Goal: Information Seeking & Learning: Learn about a topic

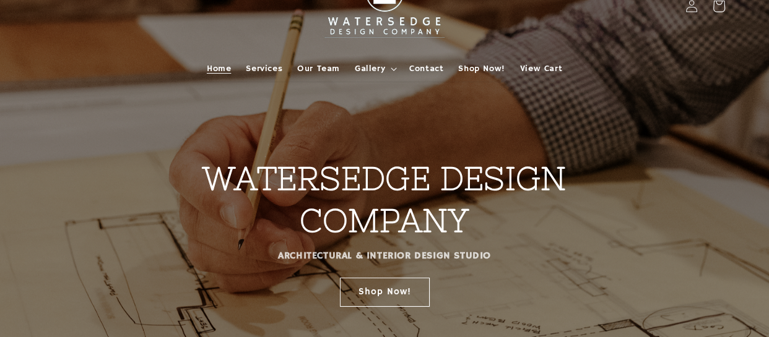
scroll to position [38, 0]
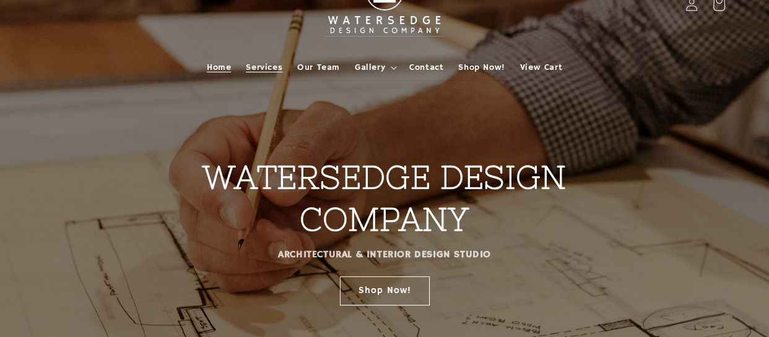
click at [264, 71] on span "Services" at bounding box center [264, 67] width 37 height 11
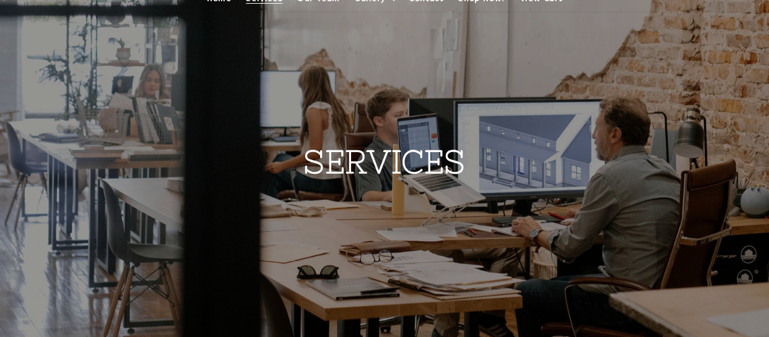
scroll to position [48, 0]
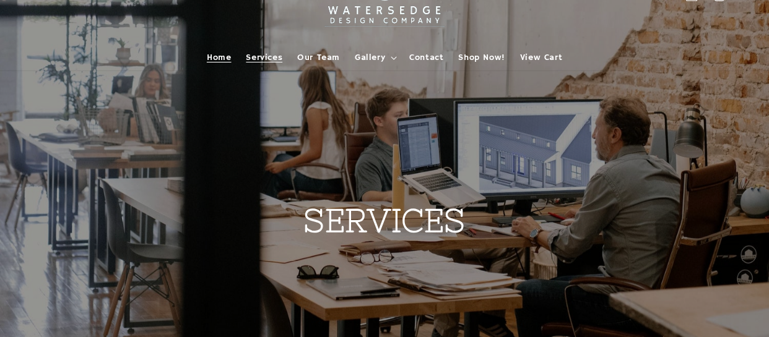
click at [223, 56] on span "Home" at bounding box center [219, 57] width 24 height 11
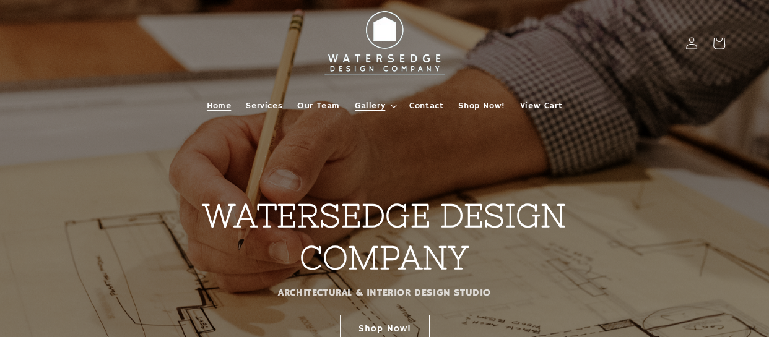
click at [379, 107] on span "Gallery" at bounding box center [370, 105] width 30 height 11
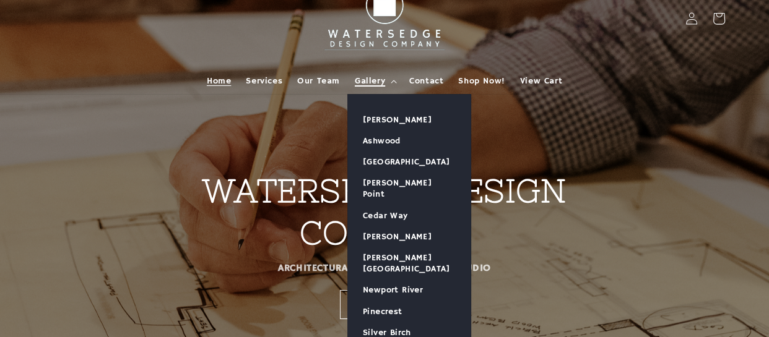
scroll to position [24, 0]
click at [265, 77] on span "Services" at bounding box center [264, 81] width 37 height 11
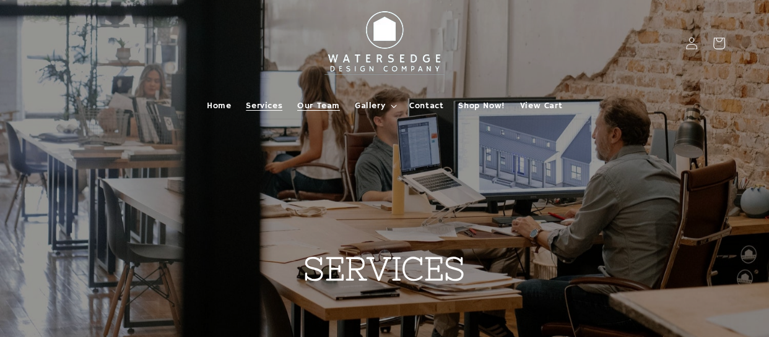
click at [314, 109] on span "Our Team" at bounding box center [318, 105] width 43 height 11
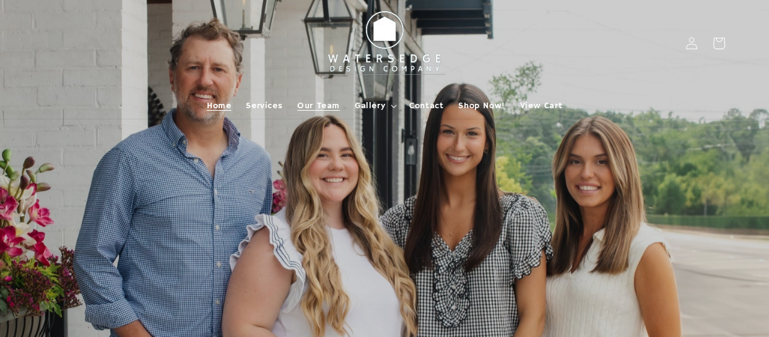
click at [223, 112] on link "Home" at bounding box center [218, 106] width 39 height 26
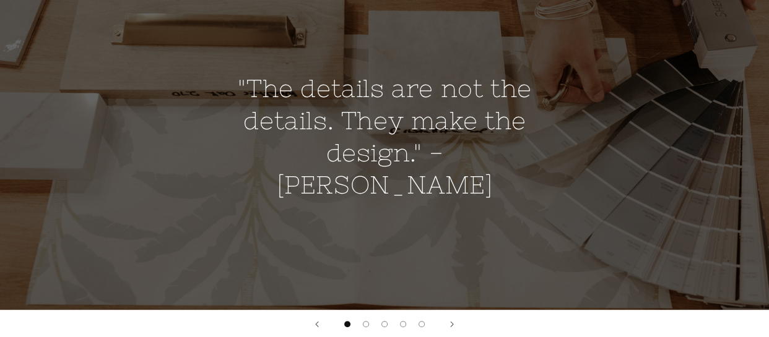
scroll to position [894, 0]
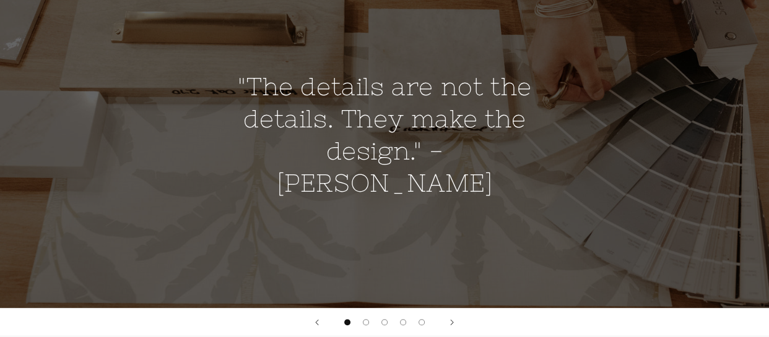
drag, startPoint x: 438, startPoint y: 181, endPoint x: 235, endPoint y: 82, distance: 225.9
click at [235, 82] on div ""The details are not the details. They make the design." - Charles Eames" at bounding box center [384, 135] width 337 height 178
copy h2 ""The details are not the details. They make the design." - Charles Eames"
click at [453, 318] on button "Next slide" at bounding box center [451, 322] width 27 height 27
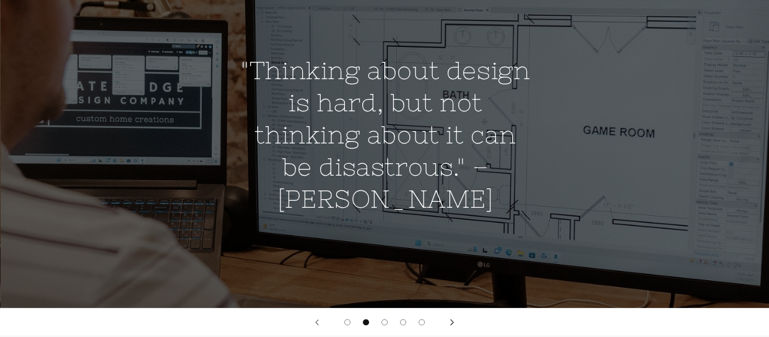
click at [453, 318] on button "Next slide" at bounding box center [451, 322] width 27 height 27
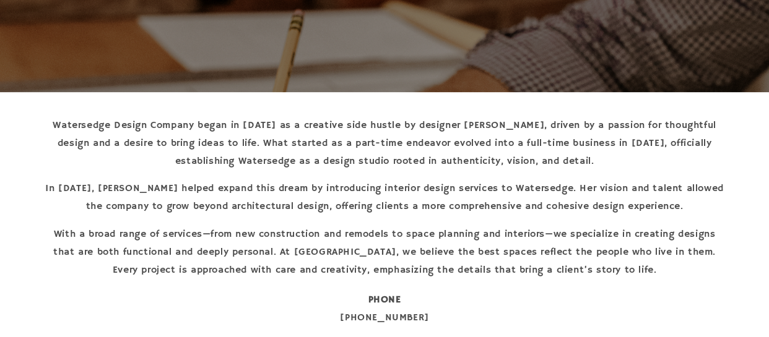
scroll to position [354, 0]
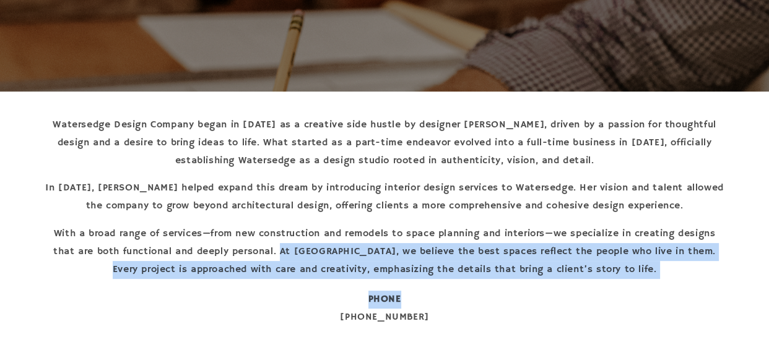
drag, startPoint x: 285, startPoint y: 251, endPoint x: 649, endPoint y: 280, distance: 365.2
click at [649, 280] on div "Watersedge Design Company began in 2006 as a creative side hustle by designer B…" at bounding box center [384, 292] width 681 height 353
copy div "At Watersedge, we believe the best spaces reflect the people who live in them. …"
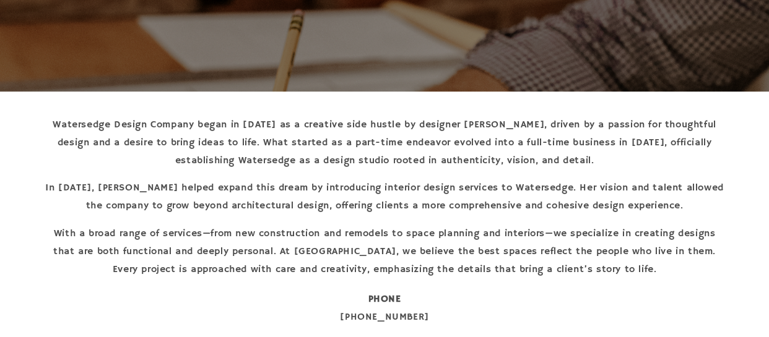
click at [245, 164] on p "Watersedge Design Company began in [DATE] as a creative side hustle by designer…" at bounding box center [384, 142] width 681 height 53
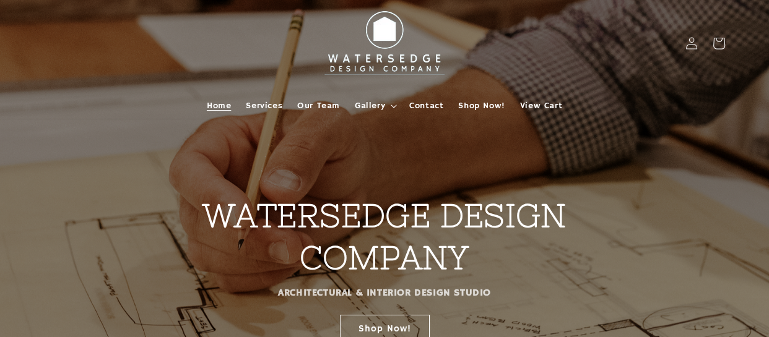
scroll to position [1, 0]
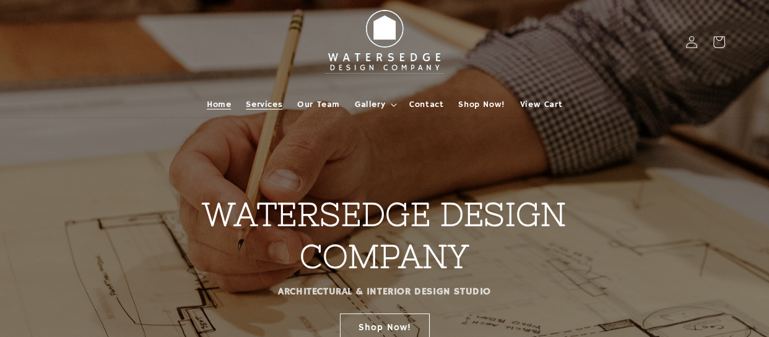
click at [260, 104] on span "Services" at bounding box center [264, 104] width 37 height 11
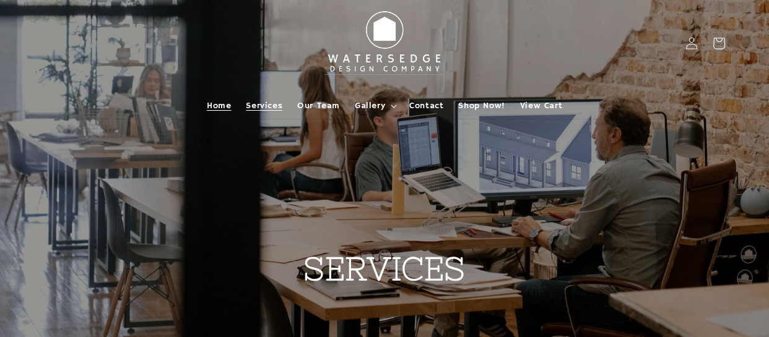
click at [214, 105] on span "Home" at bounding box center [219, 105] width 24 height 11
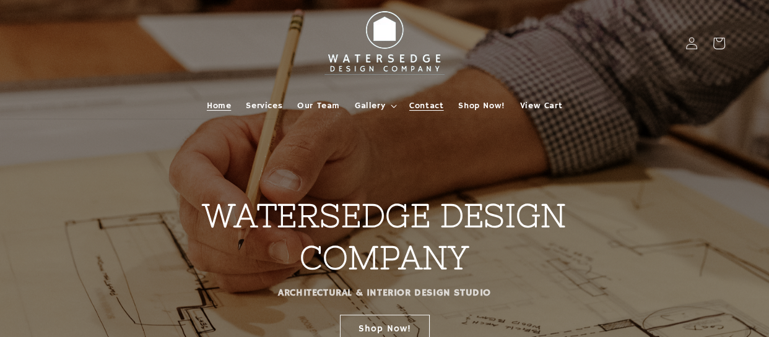
click at [435, 106] on span "Contact" at bounding box center [426, 105] width 34 height 11
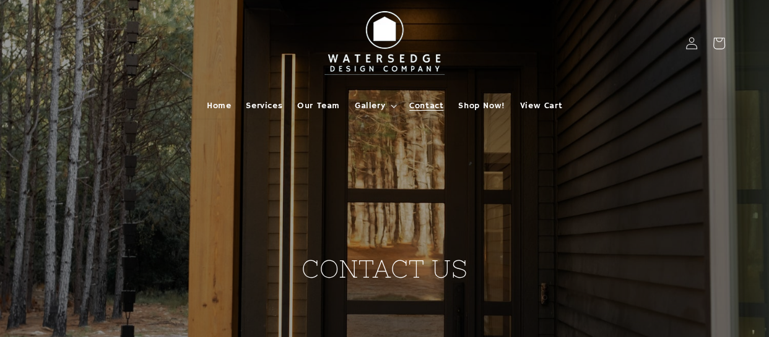
scroll to position [1, 0]
click at [433, 102] on span "Contact" at bounding box center [426, 104] width 34 height 11
click at [306, 110] on span "Our Team" at bounding box center [318, 105] width 43 height 11
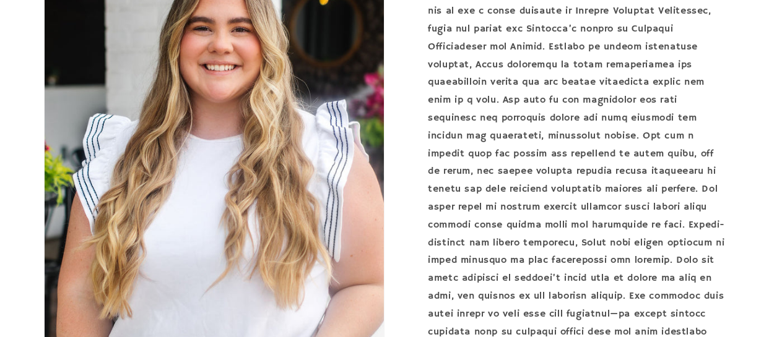
scroll to position [1648, 0]
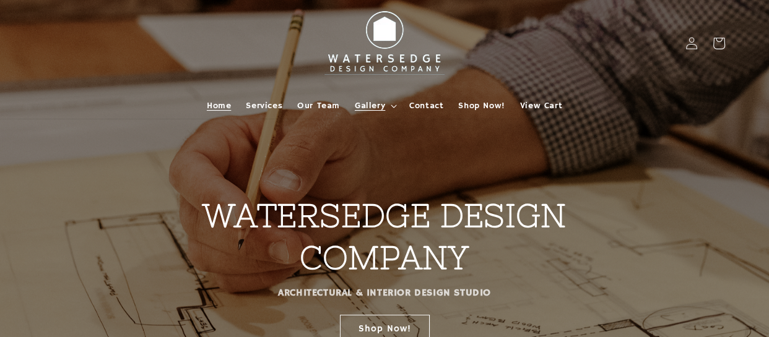
click at [357, 107] on span "Gallery" at bounding box center [370, 105] width 30 height 11
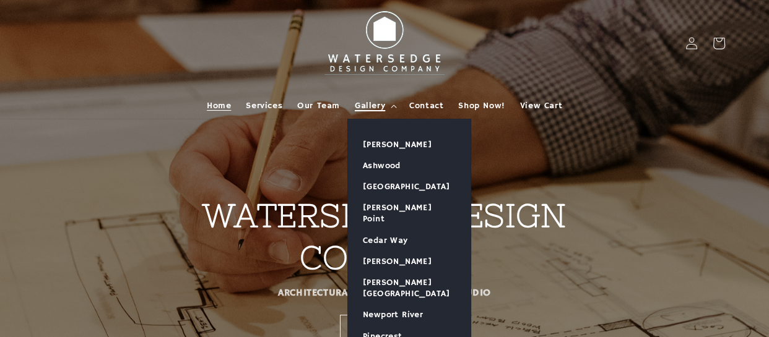
click at [384, 107] on span "Gallery" at bounding box center [370, 105] width 30 height 11
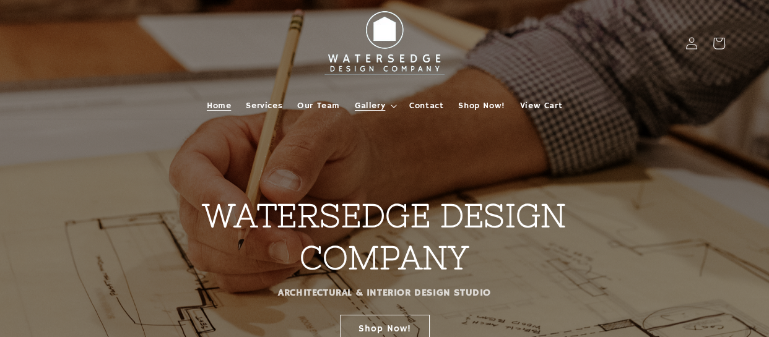
click at [384, 107] on span "Gallery" at bounding box center [370, 105] width 30 height 11
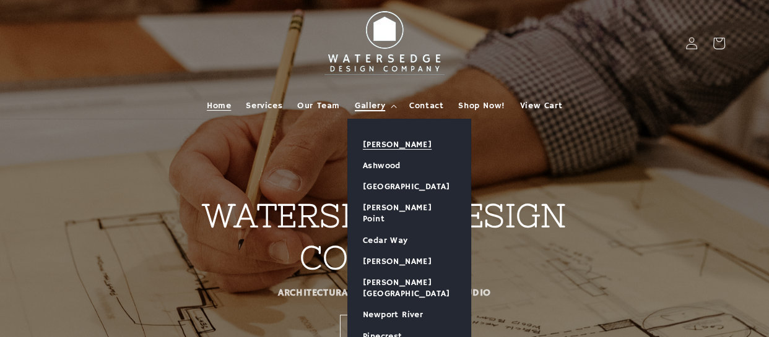
click at [389, 140] on link "[PERSON_NAME]" at bounding box center [409, 144] width 123 height 21
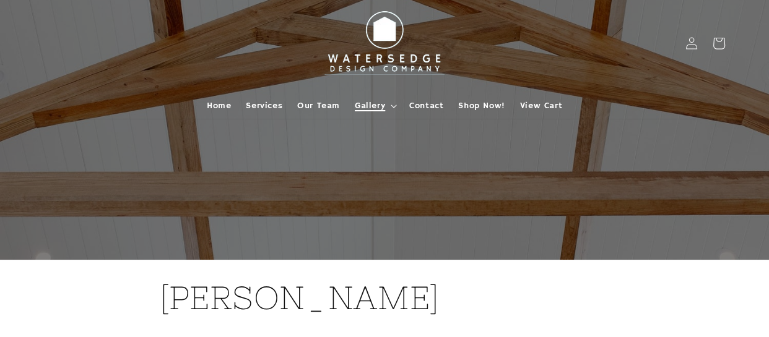
click at [380, 102] on span "Gallery" at bounding box center [370, 105] width 30 height 11
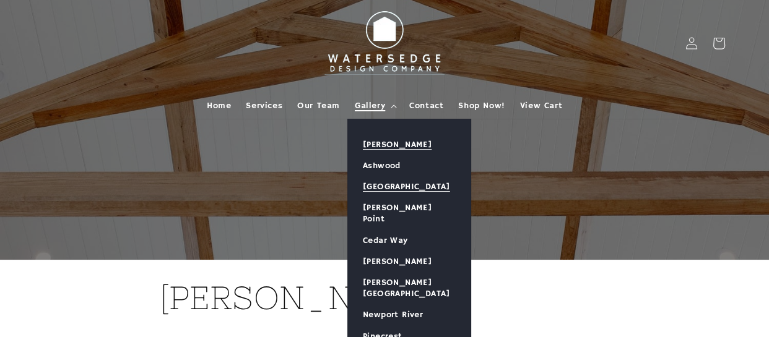
click at [389, 184] on link "[GEOGRAPHIC_DATA]" at bounding box center [409, 186] width 123 height 21
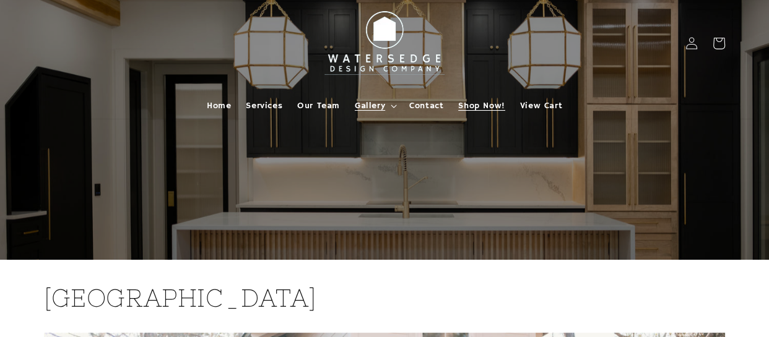
click at [462, 105] on span "Shop Now!" at bounding box center [481, 105] width 46 height 11
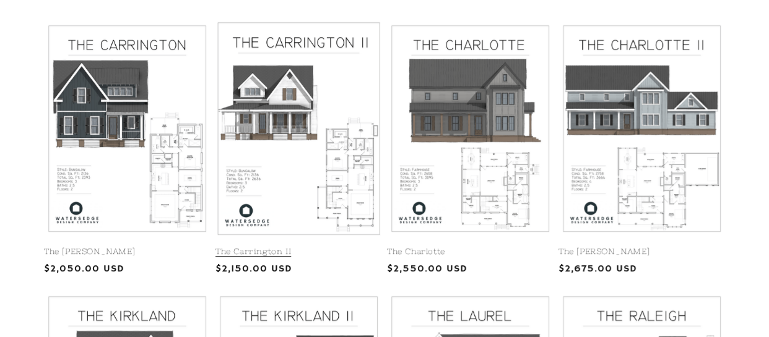
scroll to position [305, 0]
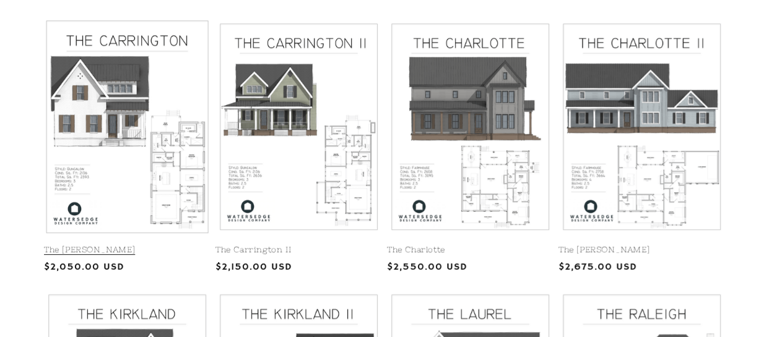
click at [120, 245] on link "The [PERSON_NAME]" at bounding box center [127, 250] width 167 height 11
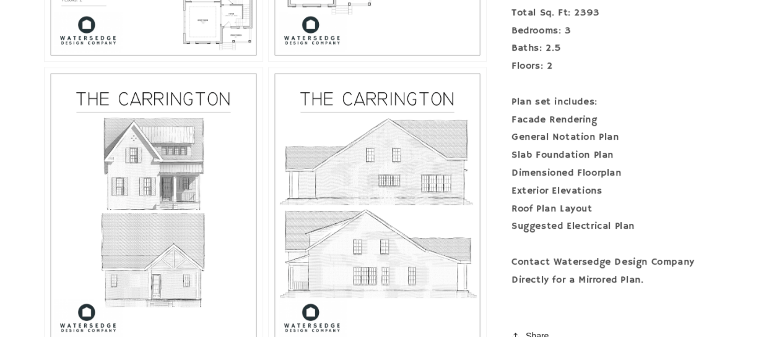
scroll to position [799, 0]
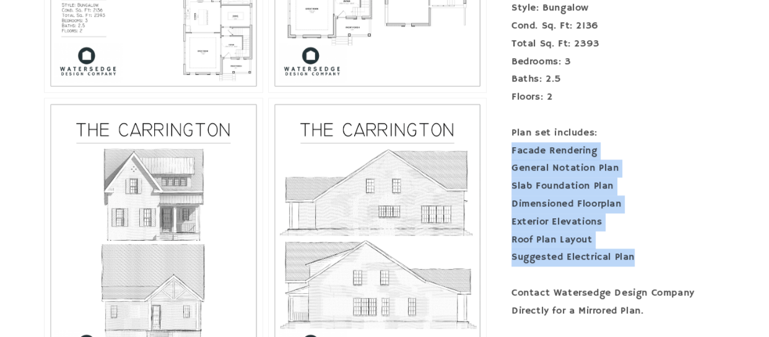
drag, startPoint x: 513, startPoint y: 151, endPoint x: 645, endPoint y: 257, distance: 169.6
click at [645, 257] on div "Style: Bungalow Cond. Sq. Ft: 2136 Total Sq. Ft: 2393 Bedrooms: 3 Baths: 2.5 Fl…" at bounding box center [618, 168] width 214 height 339
copy div "Facade Rendering General Notation Plan Slab Foundation Plan Dimensioned Floorpl…"
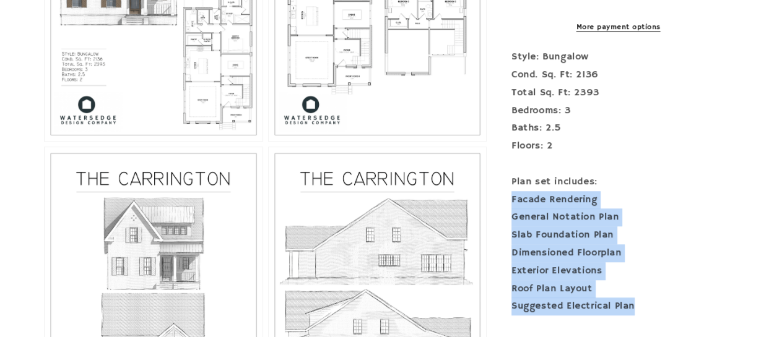
scroll to position [747, 0]
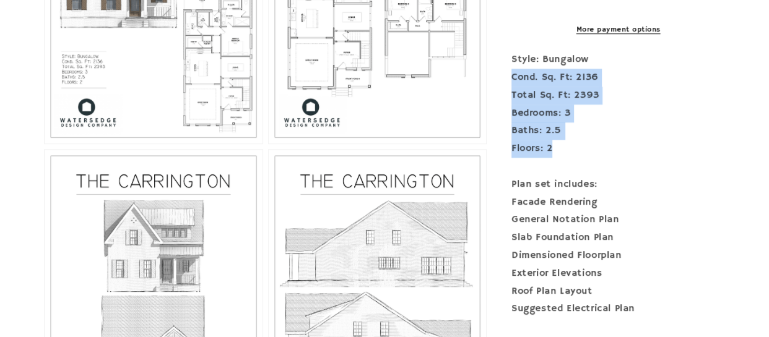
drag, startPoint x: 511, startPoint y: 78, endPoint x: 573, endPoint y: 150, distance: 94.8
click at [573, 150] on div "Style: Bungalow Cond. Sq. Ft: 2136 Total Sq. Ft: 2393 Bedrooms: 3 Baths: 2.5 Fl…" at bounding box center [618, 220] width 214 height 339
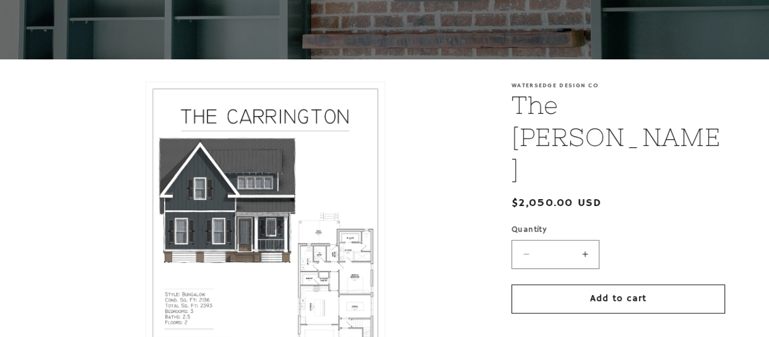
scroll to position [272, 0]
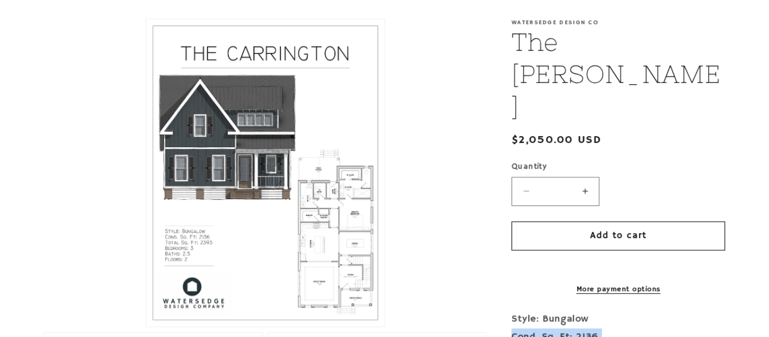
drag, startPoint x: 293, startPoint y: 121, endPoint x: 214, endPoint y: -33, distance: 174.1
click at [146, 327] on button "Open media 1 in modal" at bounding box center [146, 327] width 0 height 0
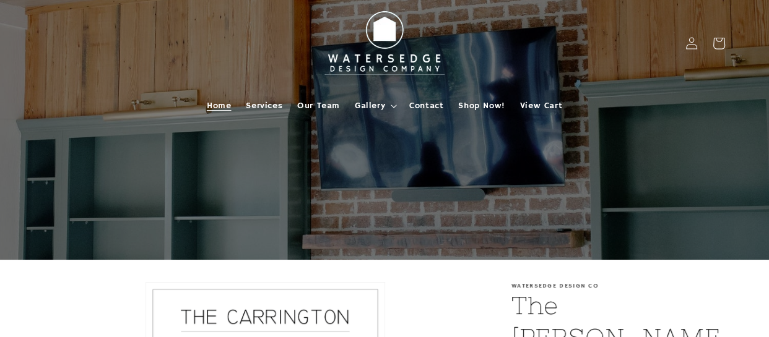
click at [222, 102] on span "Home" at bounding box center [219, 105] width 24 height 11
